Goal: Task Accomplishment & Management: Use online tool/utility

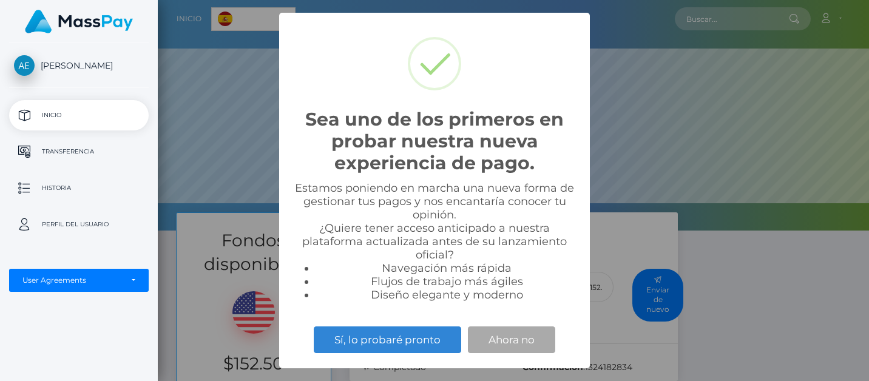
scroll to position [230, 711]
click at [504, 337] on button "Ahora no" at bounding box center [511, 339] width 87 height 27
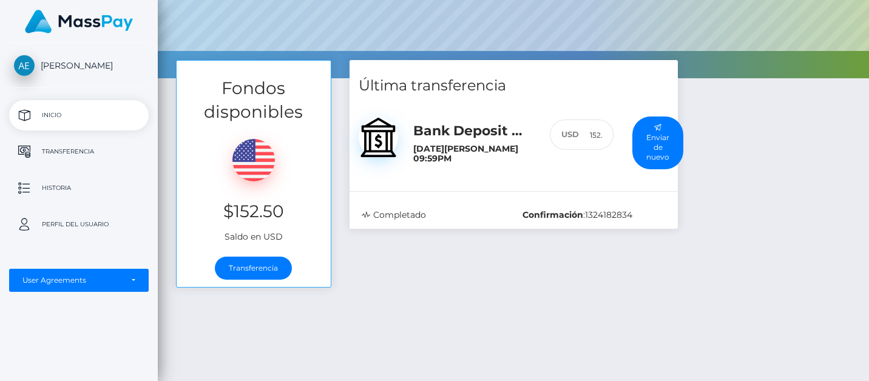
scroll to position [153, 0]
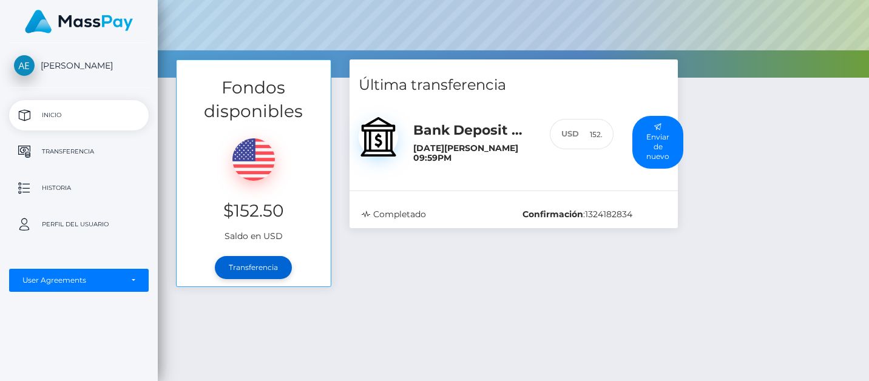
click at [261, 269] on link "Transferencia" at bounding box center [253, 267] width 77 height 23
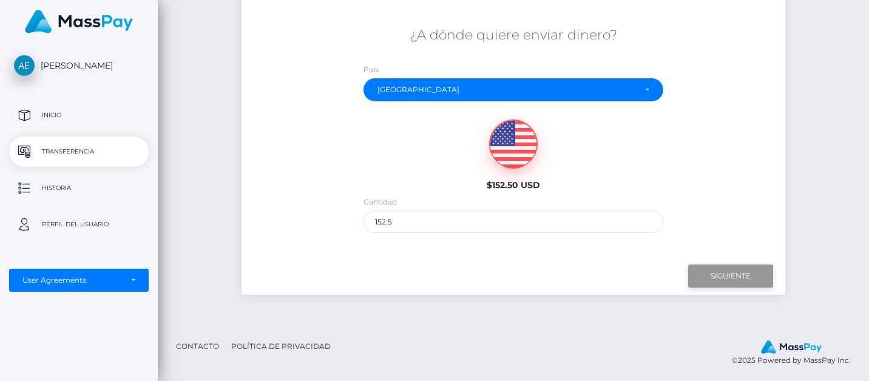
scroll to position [200, 0]
click at [736, 275] on input "Next" at bounding box center [730, 276] width 85 height 23
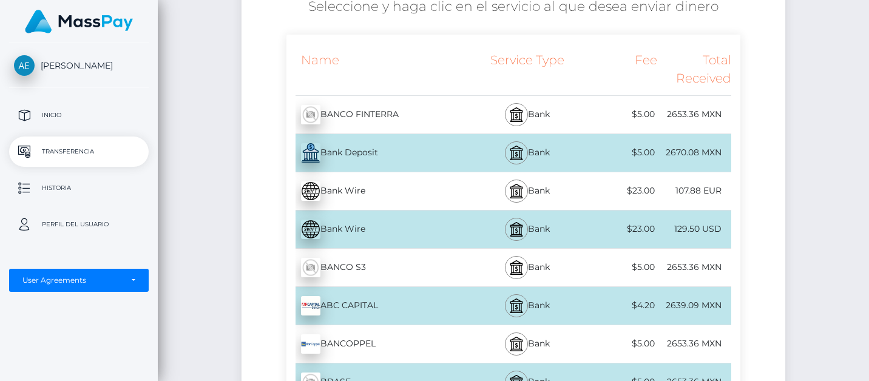
scroll to position [236, 0]
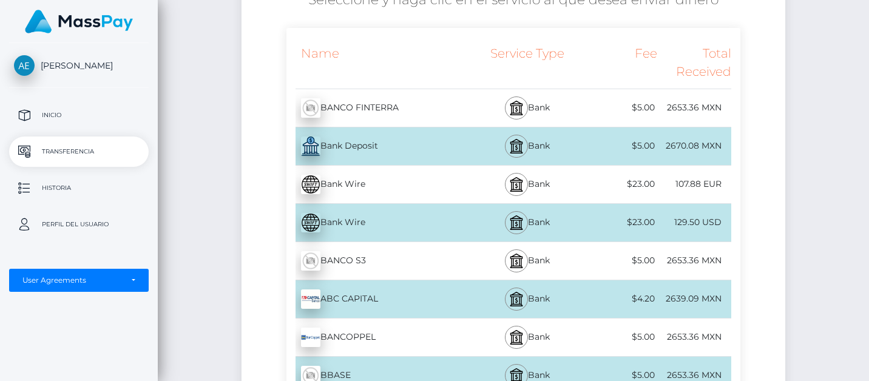
click at [690, 146] on div "2670.08 MXN" at bounding box center [694, 145] width 74 height 27
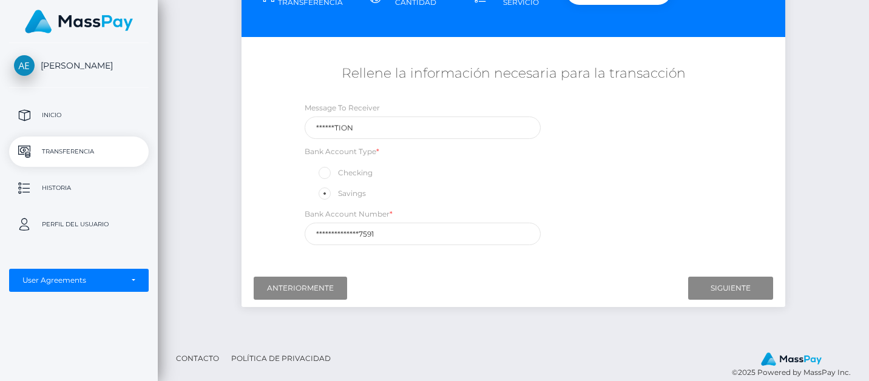
scroll to position [165, 0]
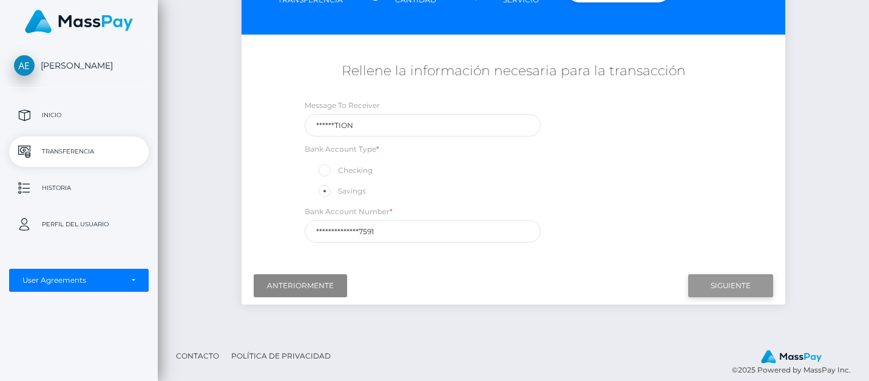
click at [735, 283] on input "Next" at bounding box center [730, 285] width 85 height 23
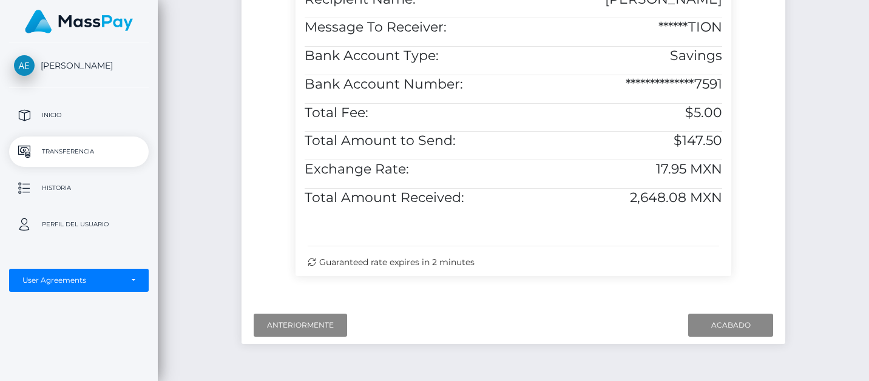
scroll to position [437, 0]
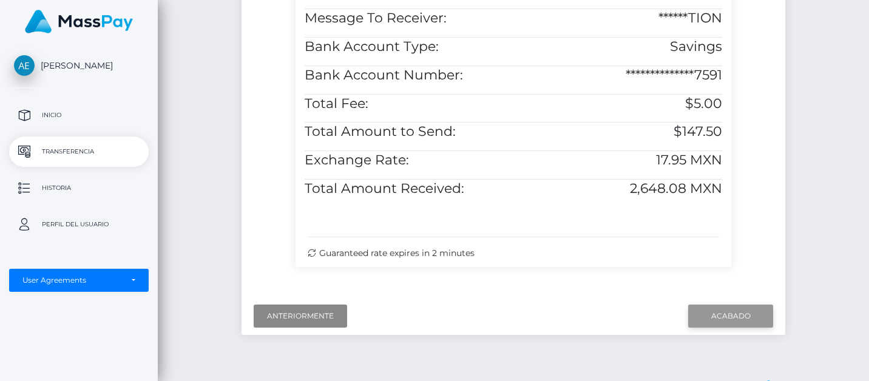
click at [733, 310] on input "Finish" at bounding box center [730, 315] width 85 height 23
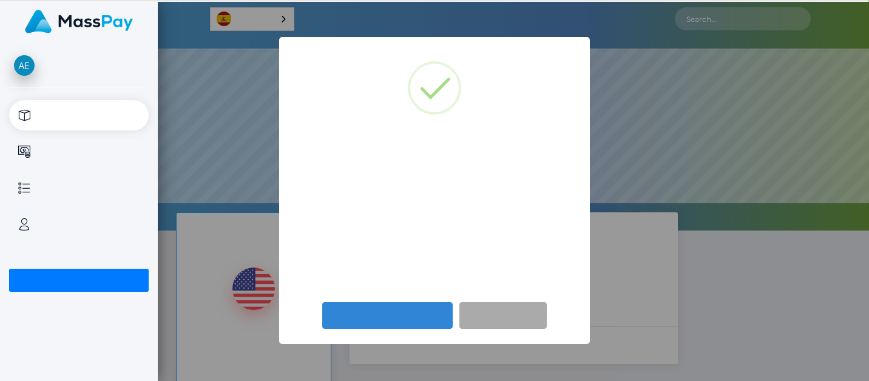
scroll to position [230, 711]
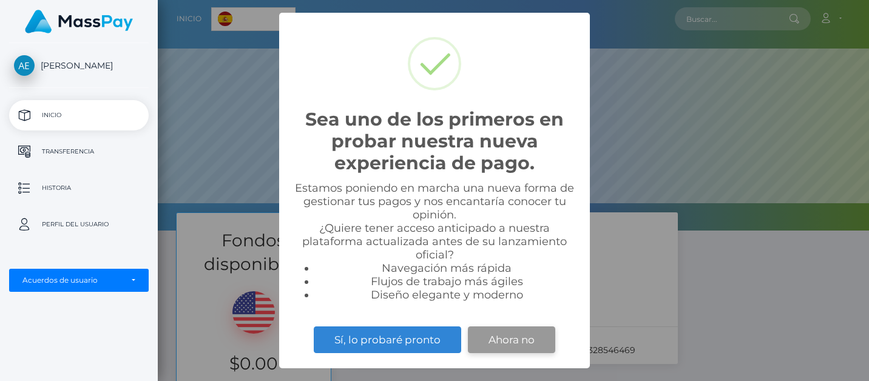
click at [506, 341] on button "Ahora no" at bounding box center [511, 339] width 87 height 27
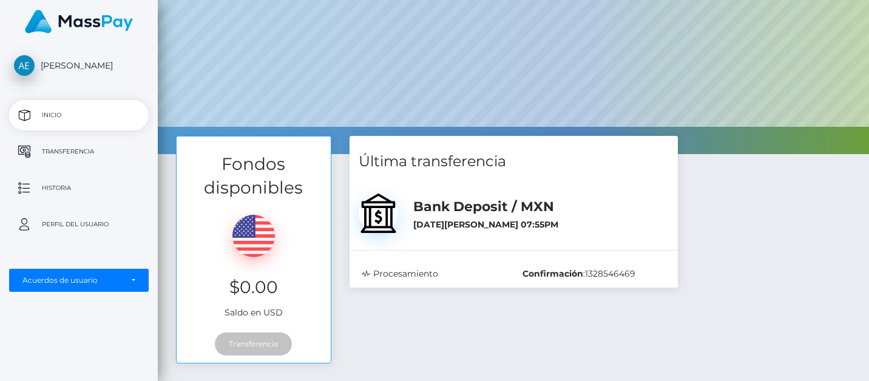
scroll to position [76, 0]
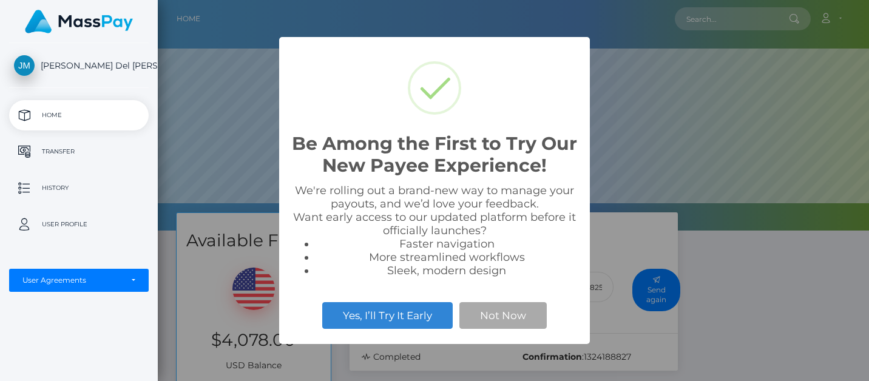
scroll to position [230, 711]
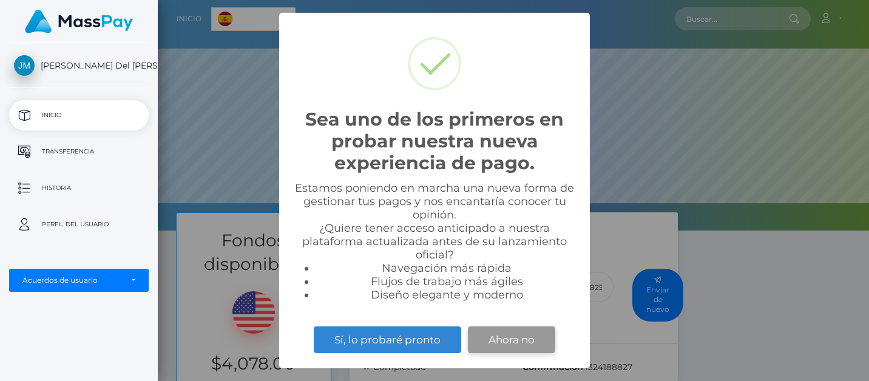
click at [508, 343] on button "Ahora no" at bounding box center [511, 339] width 87 height 27
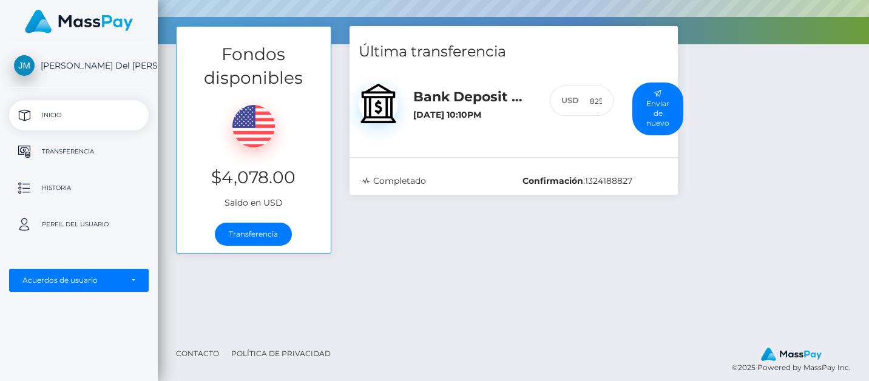
scroll to position [189, 0]
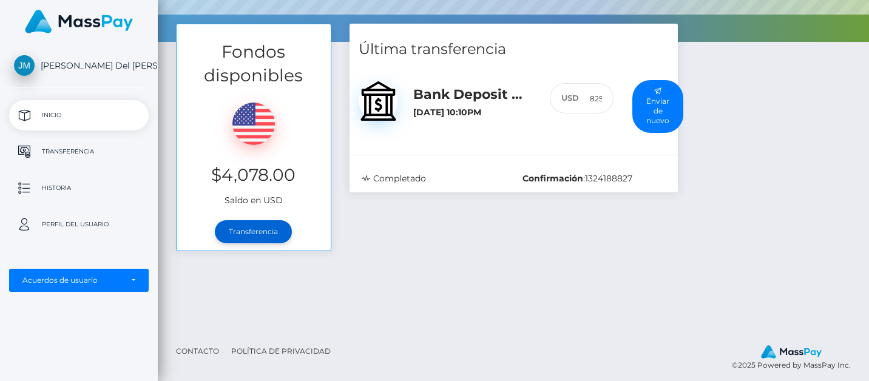
click at [277, 233] on link "Transferencia" at bounding box center [253, 231] width 77 height 23
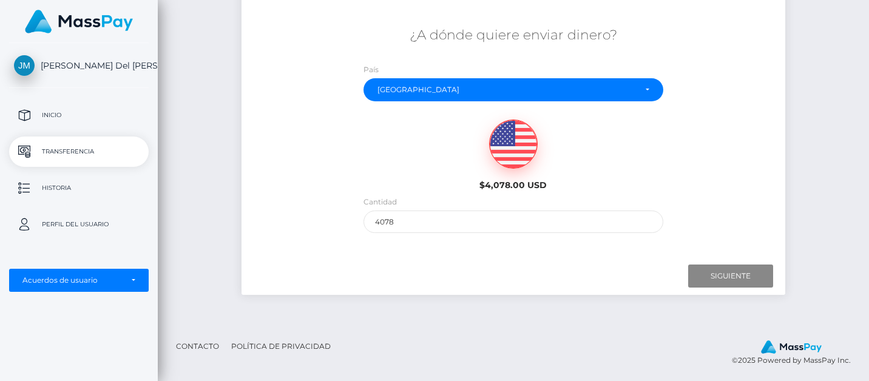
scroll to position [200, 0]
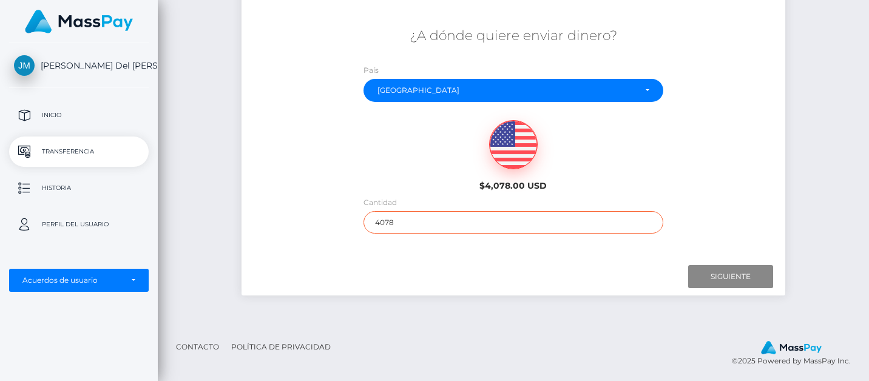
click at [524, 223] on input "4078" at bounding box center [512, 222] width 299 height 22
type input "4"
type input "290"
click at [758, 267] on input "Next" at bounding box center [730, 276] width 85 height 23
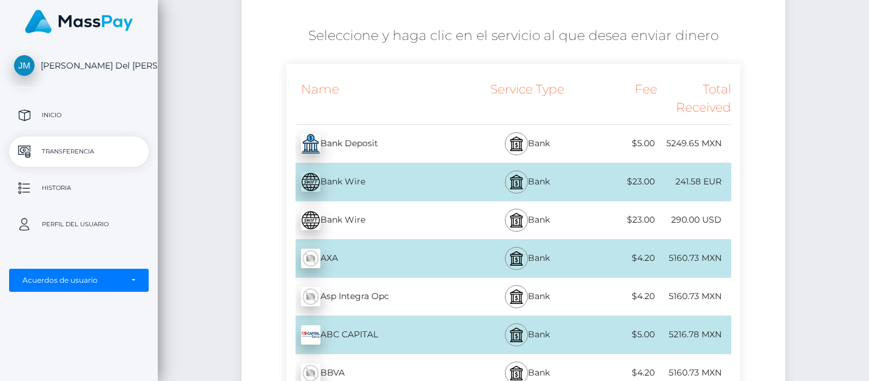
click at [681, 140] on div "5249.65 MXN" at bounding box center [694, 143] width 74 height 27
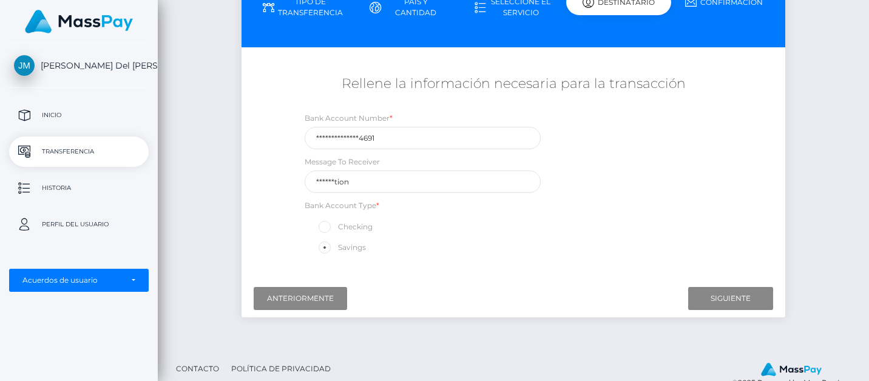
scroll to position [158, 0]
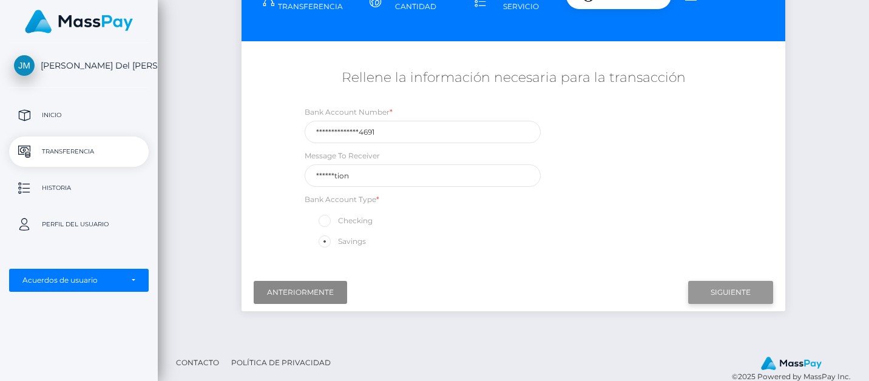
click at [718, 287] on input "Next" at bounding box center [730, 292] width 85 height 23
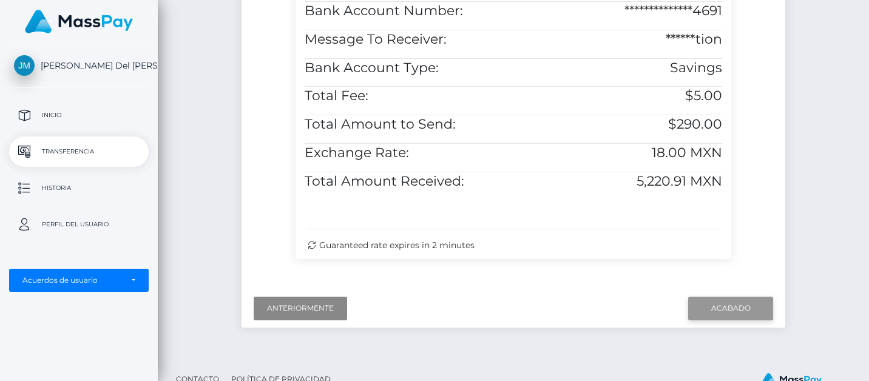
scroll to position [471, 0]
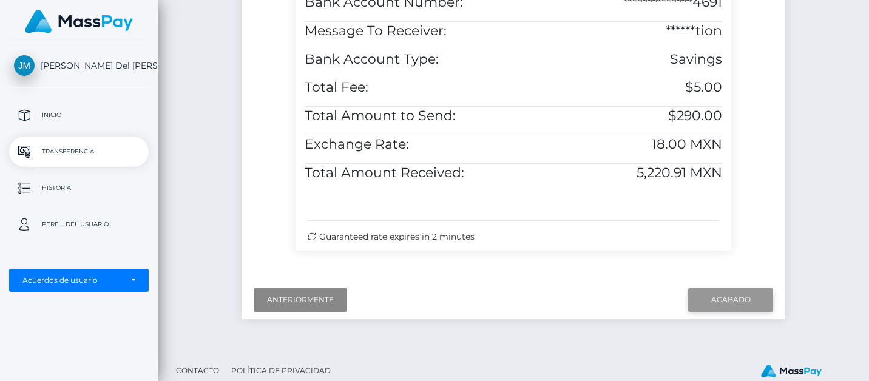
click at [730, 294] on input "Finish" at bounding box center [730, 299] width 85 height 23
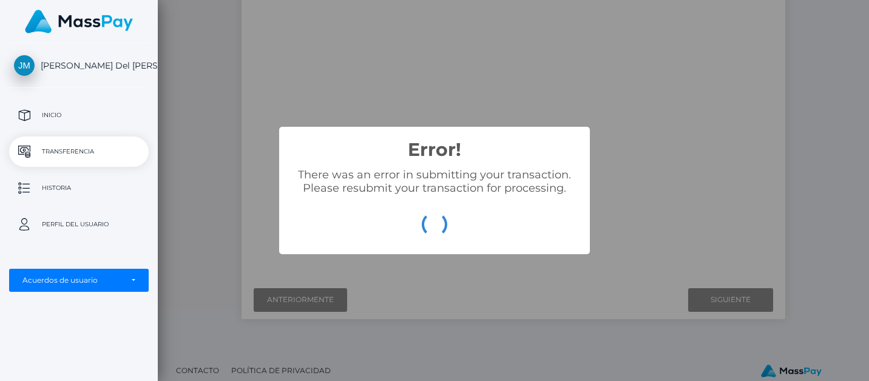
scroll to position [175, 0]
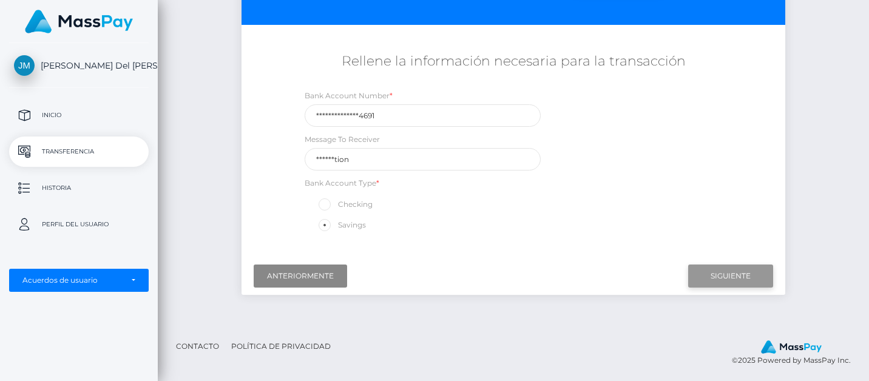
click at [728, 268] on input "Next" at bounding box center [730, 275] width 85 height 23
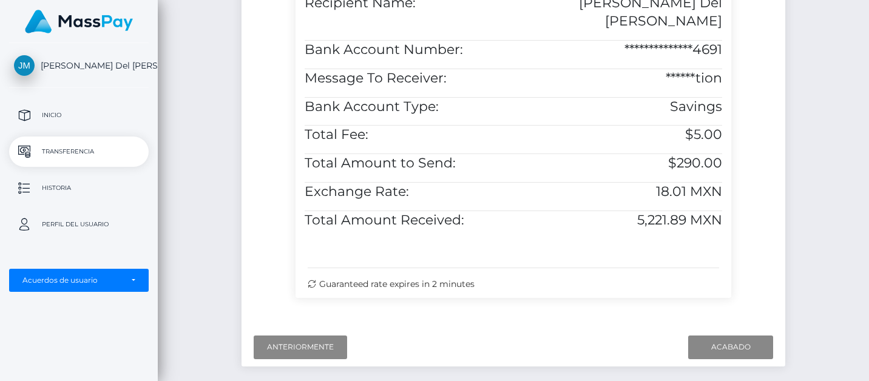
scroll to position [440, 0]
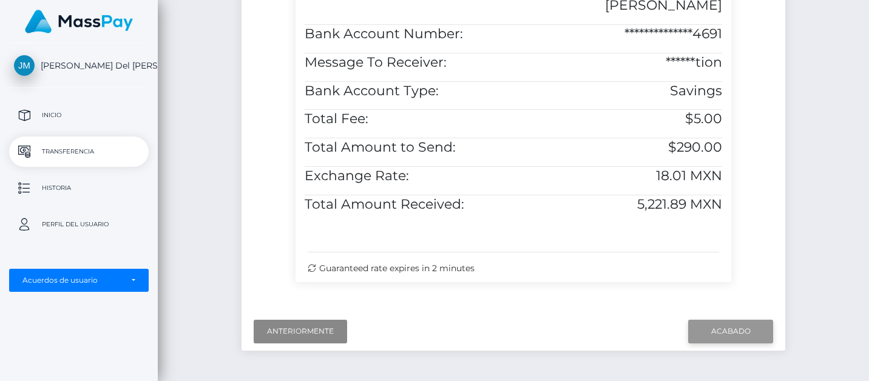
click at [739, 326] on input "Finish" at bounding box center [730, 331] width 85 height 23
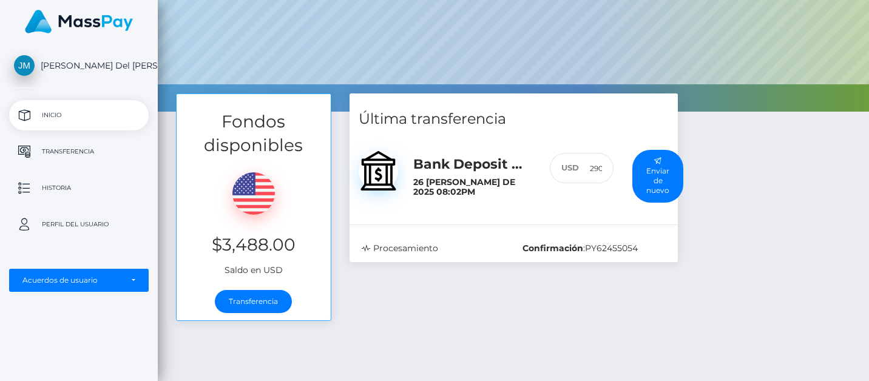
scroll to position [120, 0]
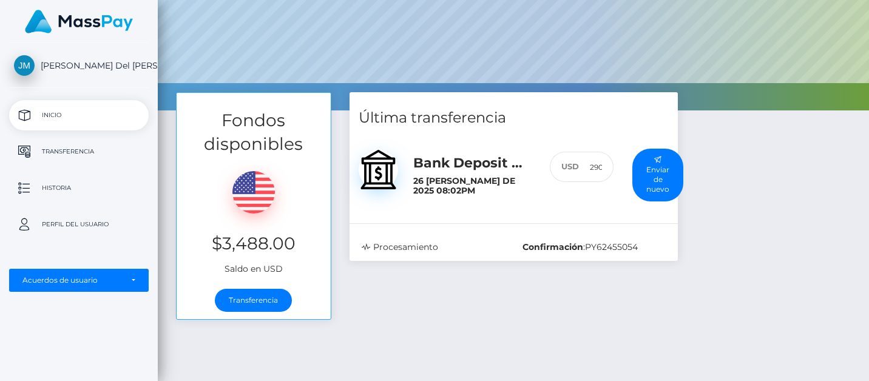
click at [61, 116] on p "Inicio" at bounding box center [79, 115] width 130 height 18
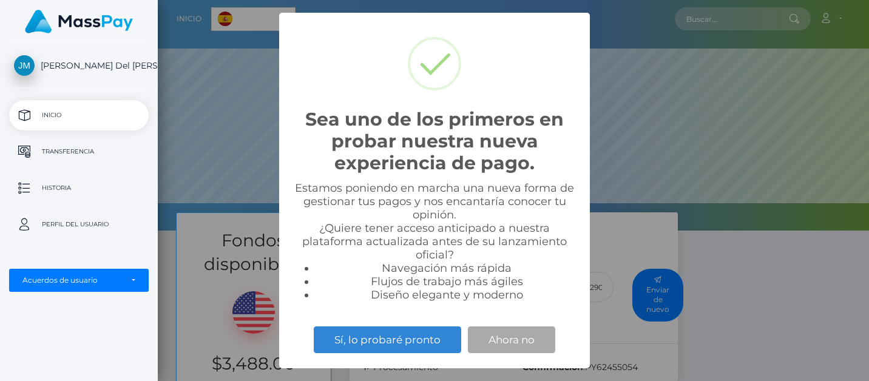
scroll to position [230, 711]
click at [508, 340] on button "Ahora no" at bounding box center [511, 339] width 87 height 27
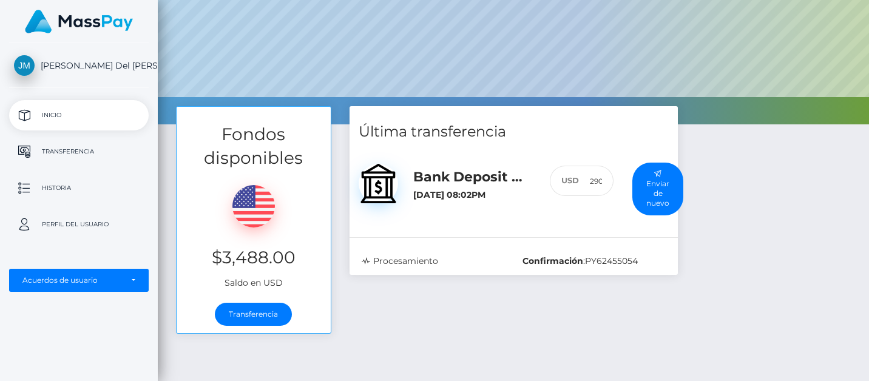
scroll to position [111, 0]
